Goal: Task Accomplishment & Management: Use online tool/utility

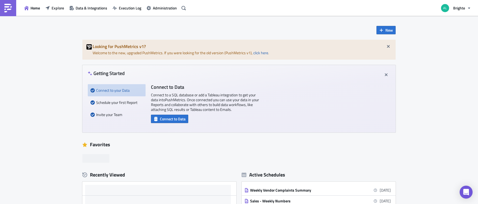
scroll to position [1, 0]
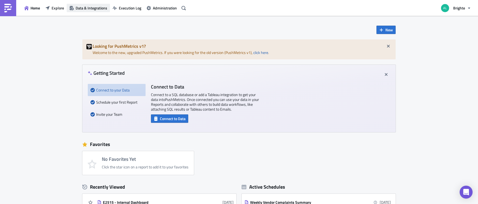
click at [102, 7] on span "Data & Integrations" at bounding box center [92, 8] width 32 height 6
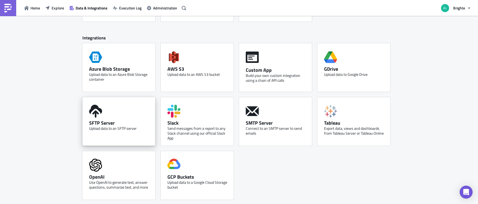
scroll to position [225, 0]
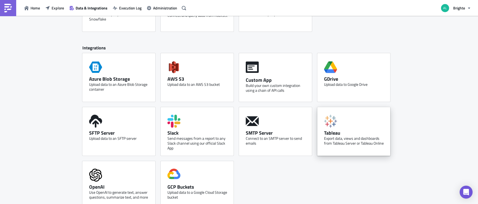
click at [355, 139] on div "Export data, views and dashboards from Tableau Server or Tableau Online" at bounding box center [355, 141] width 62 height 10
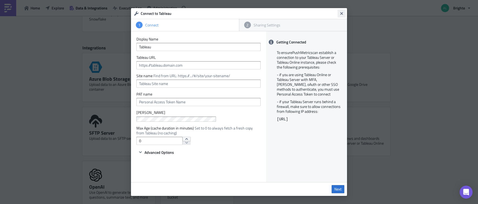
click at [339, 13] on button "Close" at bounding box center [342, 13] width 8 height 8
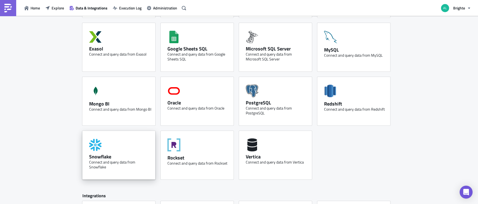
scroll to position [0, 0]
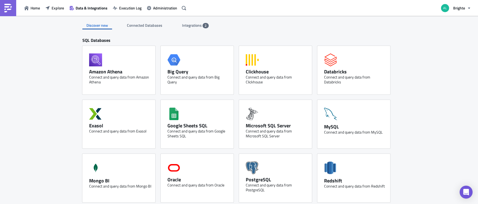
click at [142, 27] on span "Connected Databases" at bounding box center [145, 25] width 36 height 6
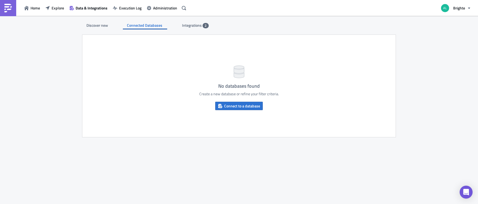
click at [196, 28] on div "Integrations 2" at bounding box center [195, 25] width 27 height 8
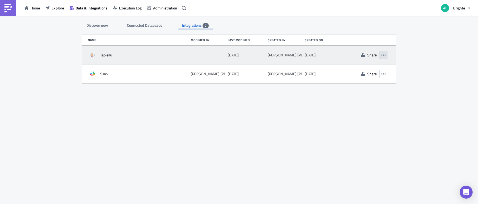
click at [383, 56] on icon "button" at bounding box center [383, 55] width 4 height 4
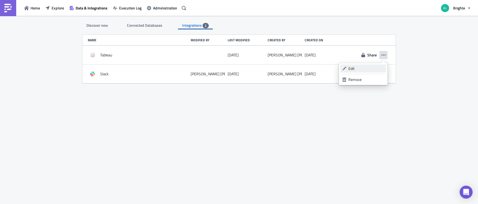
click at [362, 68] on div "Edit" at bounding box center [366, 68] width 36 height 5
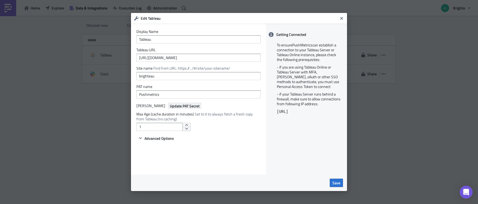
click at [171, 107] on span "Update PAT Secret" at bounding box center [185, 106] width 30 height 6
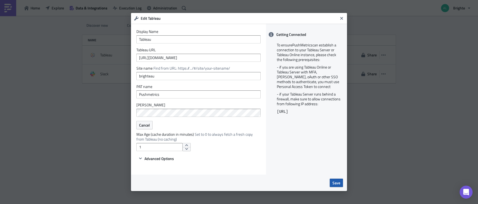
click at [337, 183] on span "Save" at bounding box center [336, 183] width 8 height 6
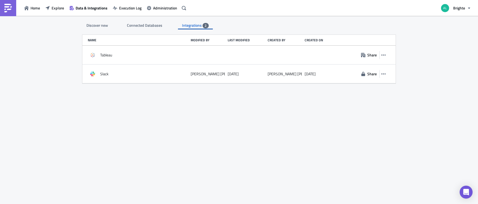
drag, startPoint x: 184, startPoint y: 135, endPoint x: 187, endPoint y: 143, distance: 8.6
click at [184, 136] on div "Discover new Connected Databases Integrations 2 SQL Databases Amazon Athena Con…" at bounding box center [239, 110] width 324 height 189
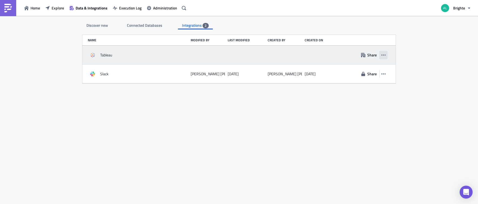
click at [386, 55] on button "button" at bounding box center [383, 55] width 8 height 8
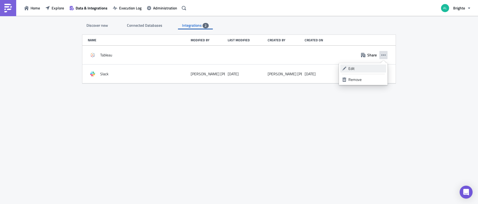
click at [363, 68] on div "Edit" at bounding box center [366, 68] width 36 height 5
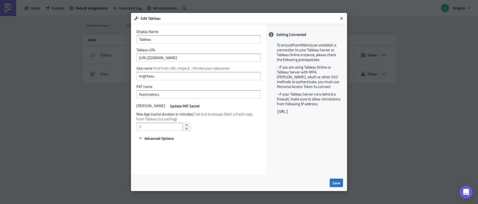
click at [186, 102] on form "Display Name Tableau Tableau URL https://prod-apsoutheast-a.online.tableau.com …" at bounding box center [198, 85] width 124 height 112
click at [182, 106] on span "Update PAT Secret" at bounding box center [185, 106] width 30 height 6
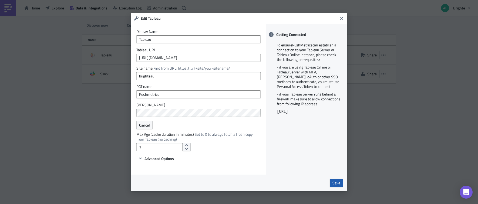
click at [333, 183] on span "Save" at bounding box center [336, 183] width 8 height 6
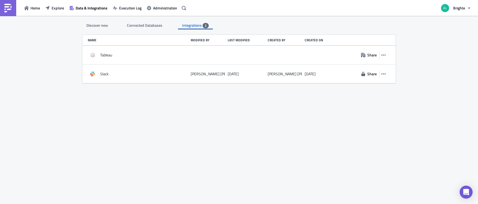
click at [274, 95] on div "Discover new Connected Databases Integrations 2 SQL Databases Amazon Athena Con…" at bounding box center [239, 110] width 324 height 189
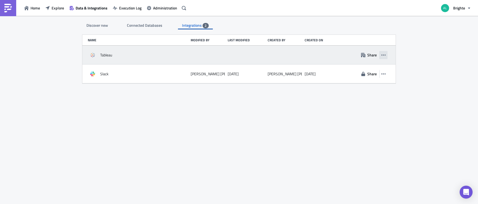
click at [385, 53] on icon "button" at bounding box center [383, 55] width 4 height 4
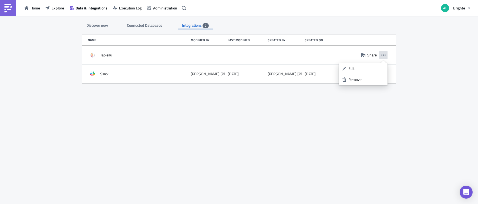
drag, startPoint x: 373, startPoint y: 66, endPoint x: 454, endPoint y: 54, distance: 82.2
click at [454, 54] on body "Home Explore Data & Integrations Execution Log Administration Brighte Discover …" at bounding box center [239, 102] width 478 height 205
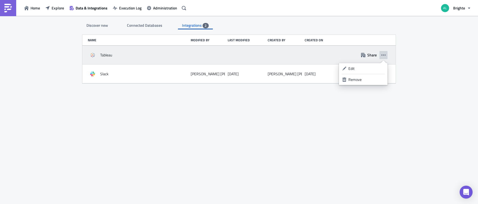
drag, startPoint x: 454, startPoint y: 54, endPoint x: 382, endPoint y: 55, distance: 72.1
click at [454, 55] on div "Discover new Connected Databases Integrations 2 SQL Databases Amazon Athena Con…" at bounding box center [239, 110] width 478 height 189
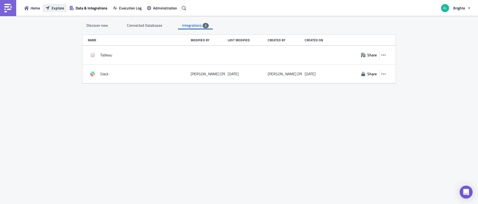
click at [52, 7] on span "Explore" at bounding box center [58, 8] width 12 height 6
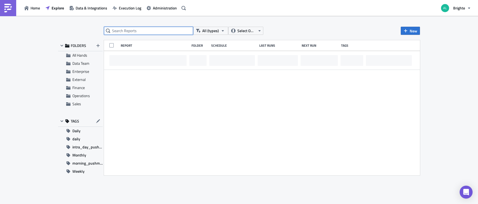
click at [140, 31] on input "text" at bounding box center [148, 31] width 89 height 8
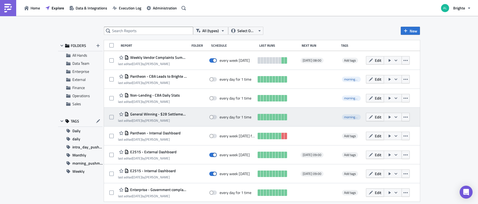
click at [192, 116] on div at bounding box center [197, 117] width 17 height 11
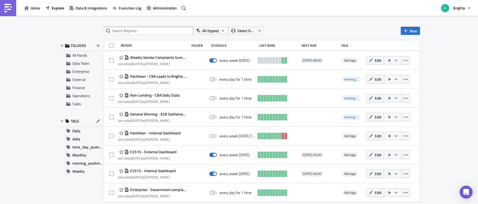
click at [129, 35] on div "All (types) Select Owner New FOLDERS All Hands Data Team Enterprise External Fi…" at bounding box center [238, 110] width 367 height 167
click at [129, 31] on input "text" at bounding box center [148, 31] width 89 height 8
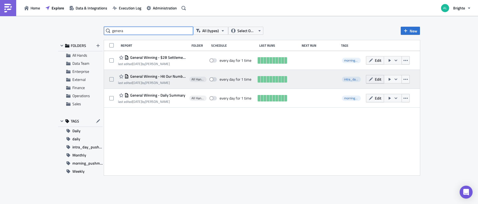
type input "genera"
click at [371, 82] on button "Edit" at bounding box center [375, 79] width 18 height 8
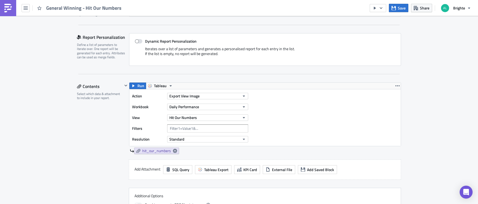
scroll to position [110, 0]
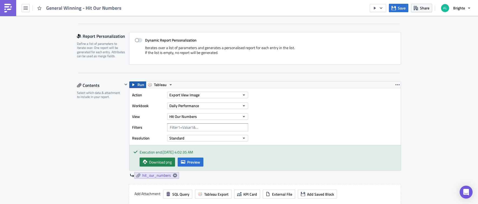
click at [134, 83] on button "Run" at bounding box center [137, 85] width 17 height 6
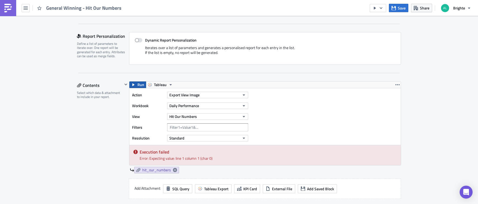
click at [137, 86] on span "Run" at bounding box center [140, 85] width 7 height 6
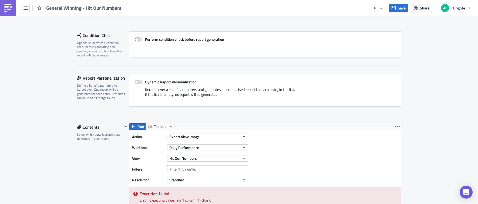
scroll to position [0, 0]
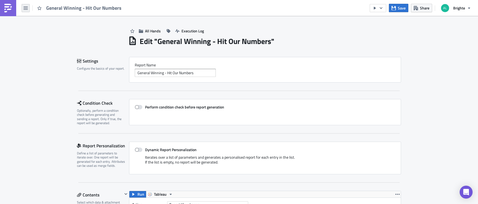
click at [28, 8] on button "button" at bounding box center [26, 8] width 8 height 8
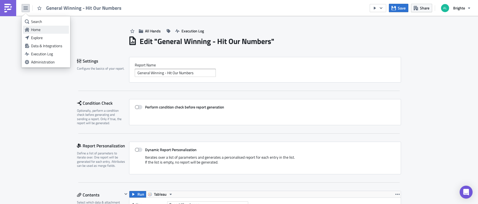
click at [39, 28] on div "Home" at bounding box center [49, 29] width 36 height 5
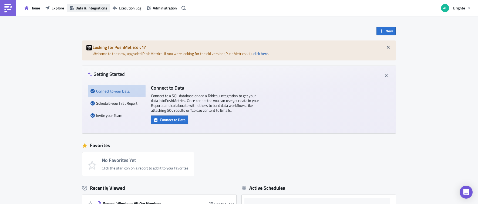
click at [90, 8] on span "Data & Integrations" at bounding box center [92, 8] width 32 height 6
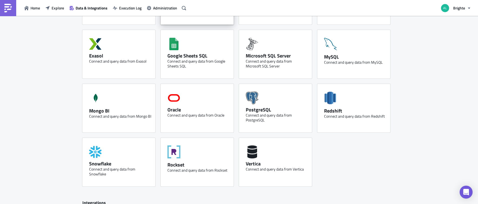
scroll to position [235, 0]
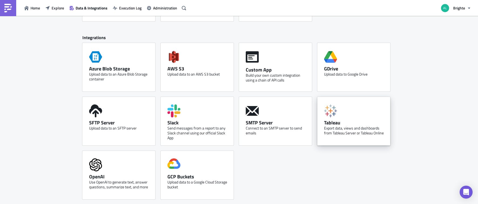
click at [340, 125] on div "Tableau" at bounding box center [355, 123] width 62 height 6
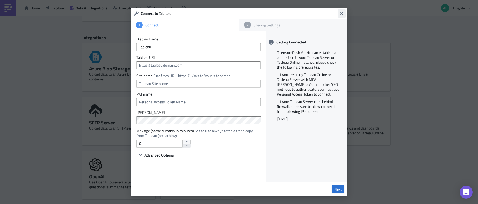
click at [342, 11] on button "Close" at bounding box center [342, 13] width 8 height 8
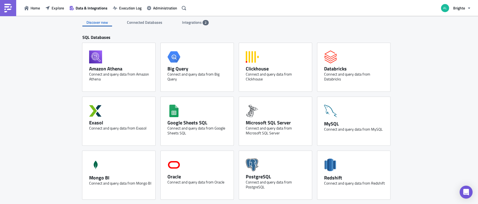
scroll to position [0, 0]
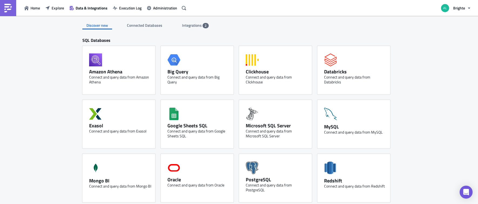
click at [194, 27] on span "Integrations" at bounding box center [192, 25] width 21 height 6
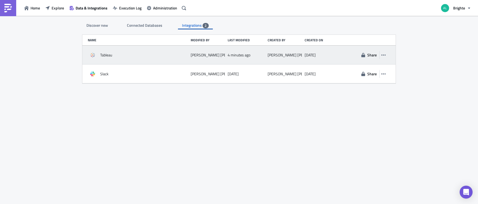
click at [388, 54] on div "Tableau [PERSON_NAME] 4 minutes ago [PERSON_NAME] [DATE] Share" at bounding box center [238, 55] width 313 height 19
click at [386, 54] on button "button" at bounding box center [383, 55] width 8 height 8
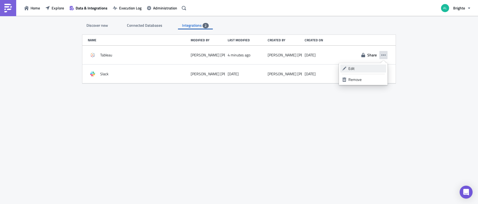
click at [353, 70] on div "Edit" at bounding box center [366, 68] width 36 height 5
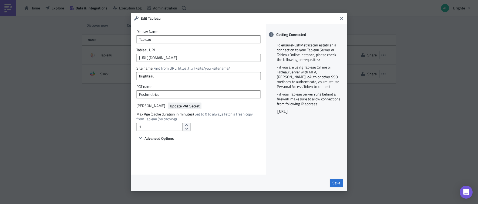
click at [179, 108] on span "Update PAT Secret" at bounding box center [185, 106] width 30 height 6
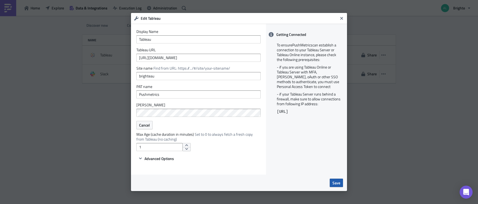
click at [331, 183] on button "Save" at bounding box center [336, 183] width 13 height 8
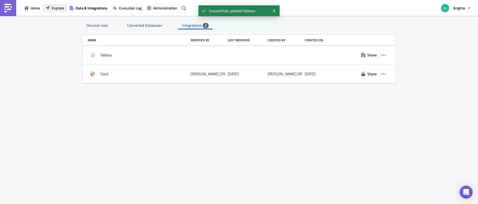
click at [52, 11] on span "Explore" at bounding box center [58, 8] width 12 height 6
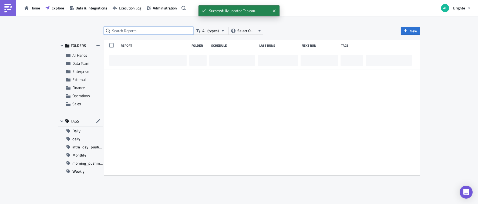
click at [162, 31] on input "text" at bounding box center [148, 31] width 89 height 8
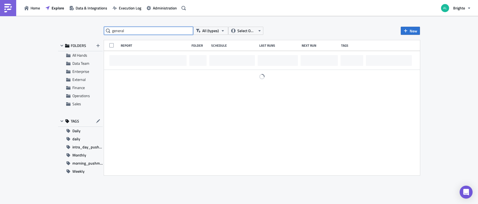
type input "general"
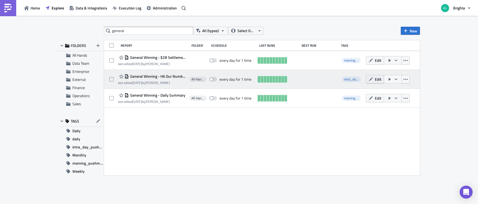
click at [381, 79] on span "Edit" at bounding box center [378, 79] width 6 height 6
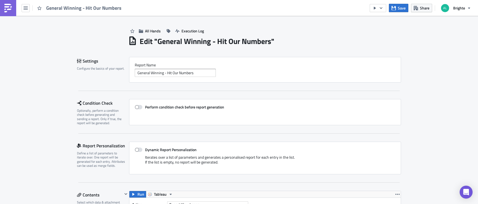
scroll to position [50, 0]
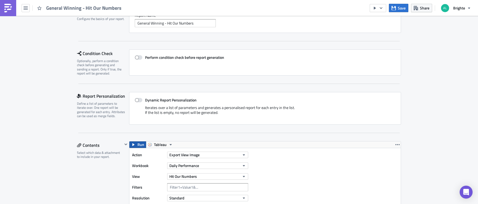
click at [131, 146] on icon "button" at bounding box center [133, 145] width 4 height 4
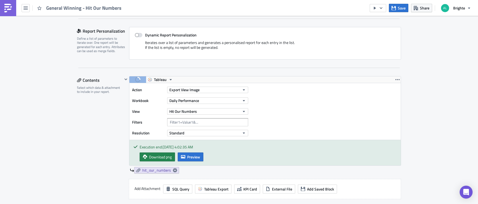
scroll to position [122, 0]
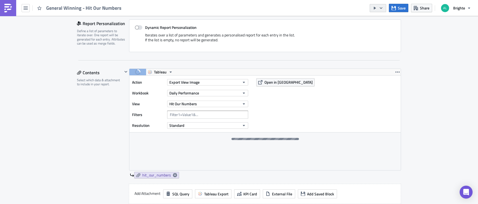
click at [378, 9] on button "button" at bounding box center [378, 8] width 16 height 8
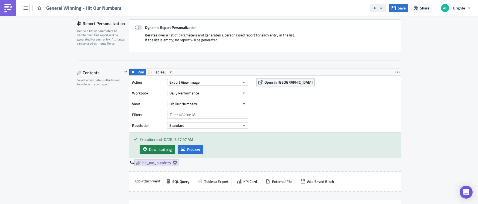
click at [378, 8] on button "button" at bounding box center [378, 8] width 16 height 8
click at [384, 28] on div "Run Report" at bounding box center [394, 29] width 42 height 5
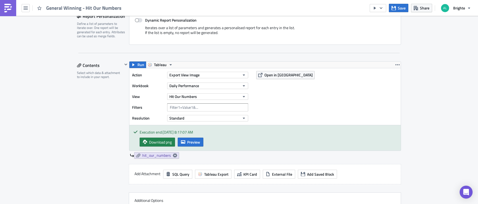
scroll to position [130, 0]
